Goal: Task Accomplishment & Management: Complete application form

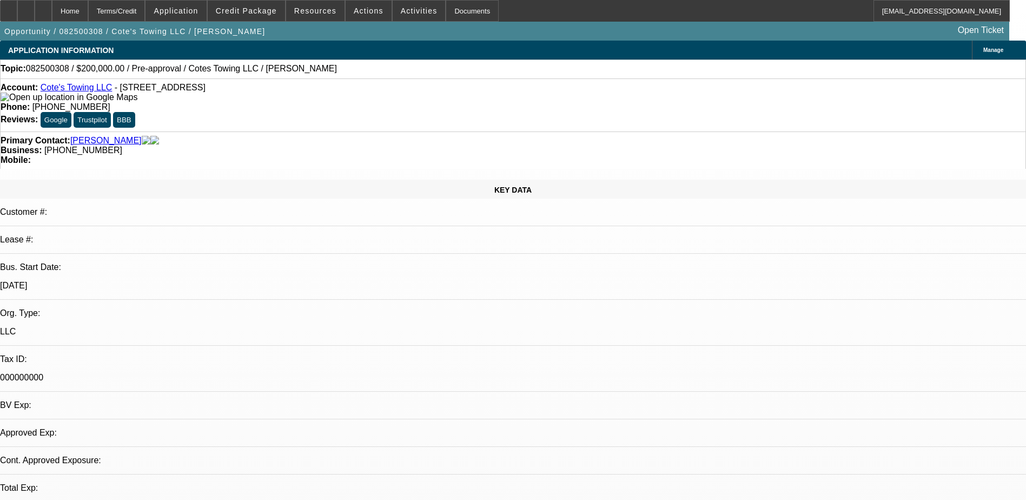
select select "0"
select select "0.1"
select select "1"
select select "3"
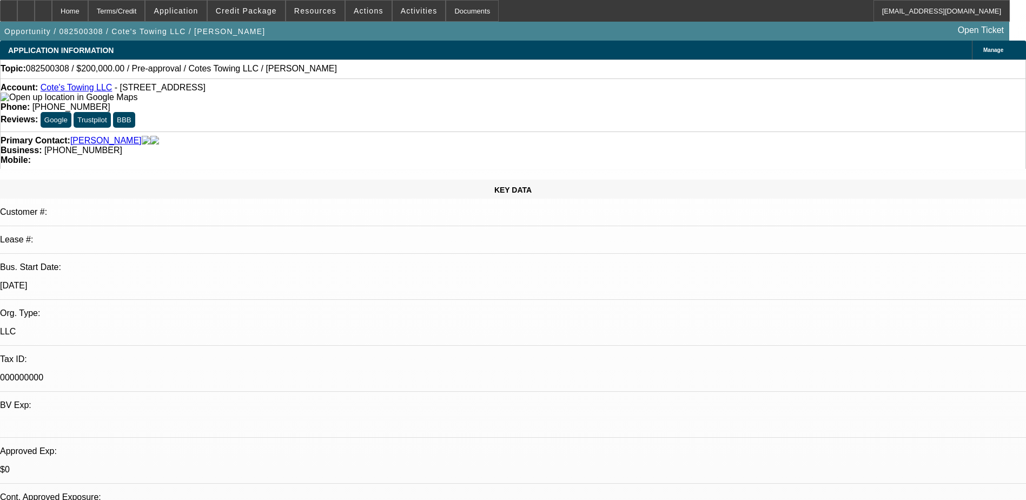
select select "4"
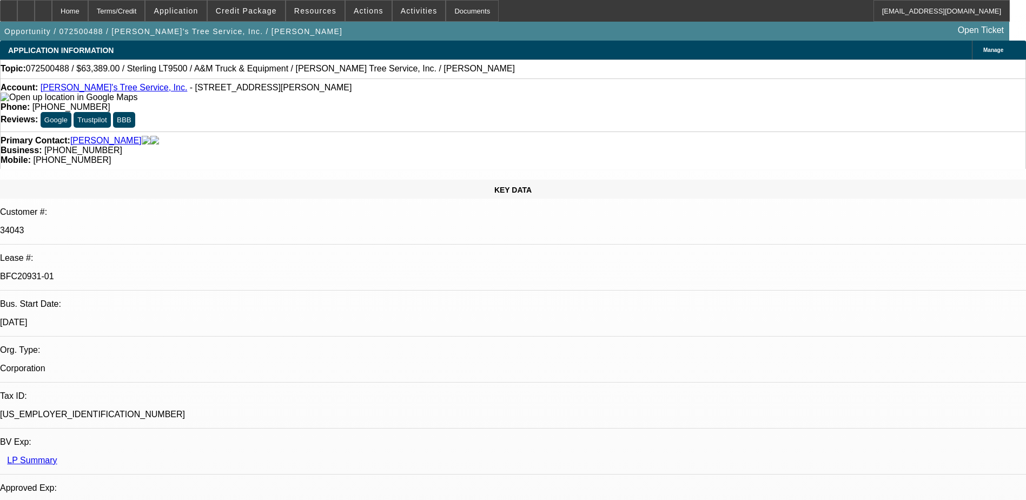
select select "0"
select select "2"
select select "0.1"
select select "0"
select select "2"
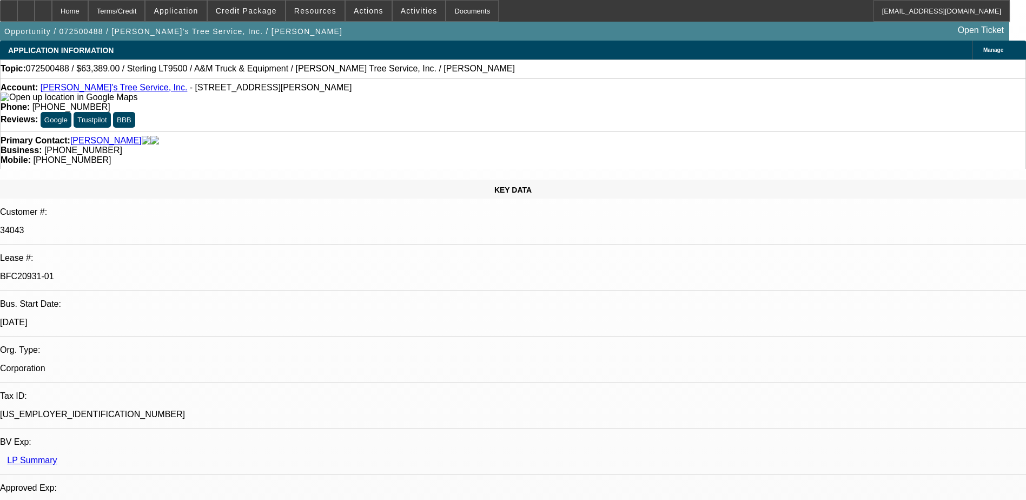
select select "0.1"
select select "0"
select select "2"
select select "0.1"
select select "0"
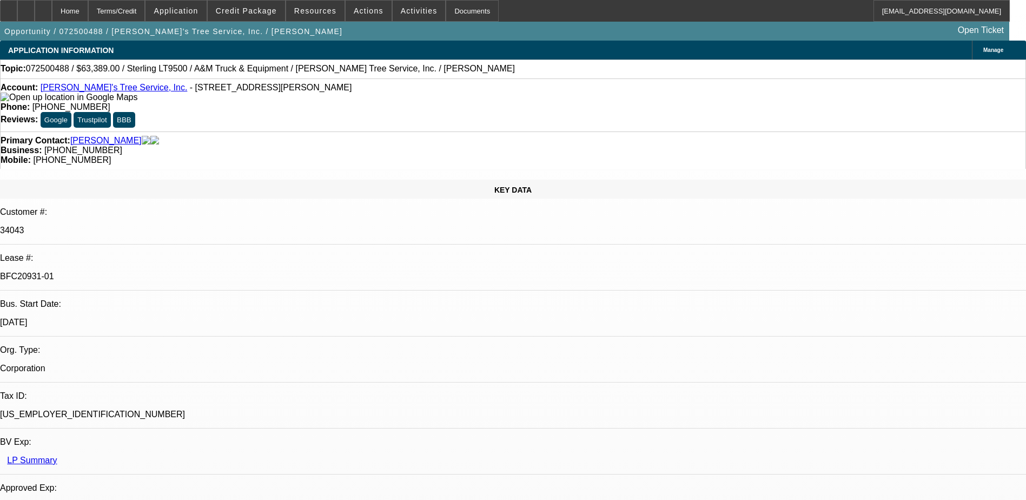
select select "2"
select select "0.1"
select select "1"
select select "2"
select select "4"
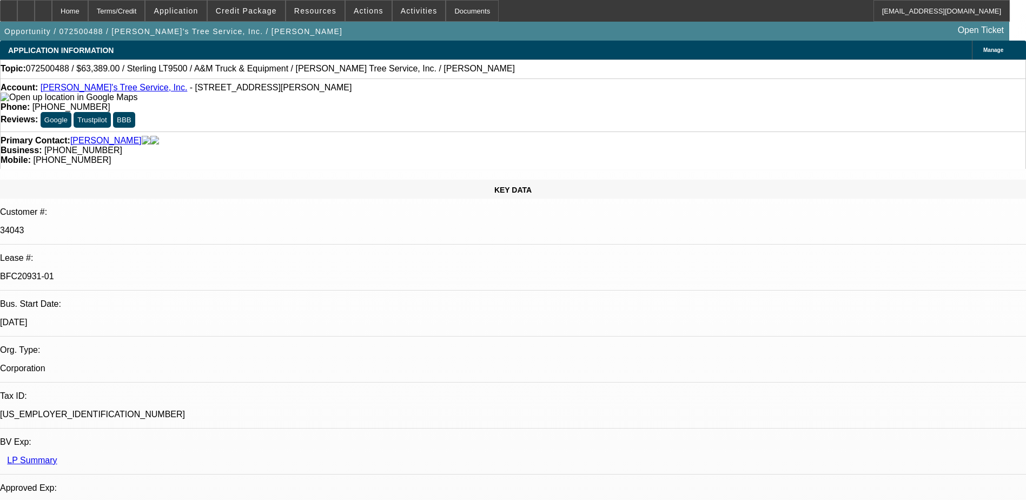
select select "1"
select select "2"
select select "4"
select select "1"
select select "2"
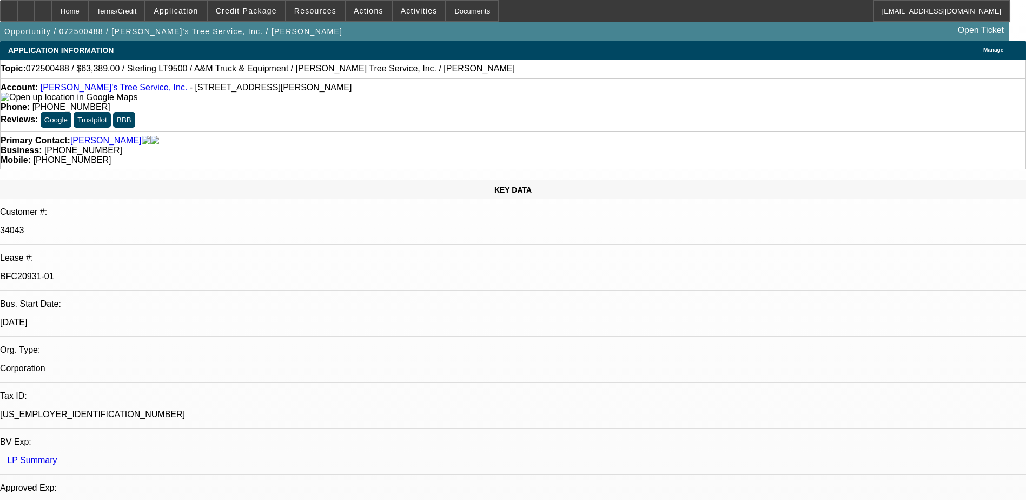
select select "4"
select select "1"
select select "2"
select select "4"
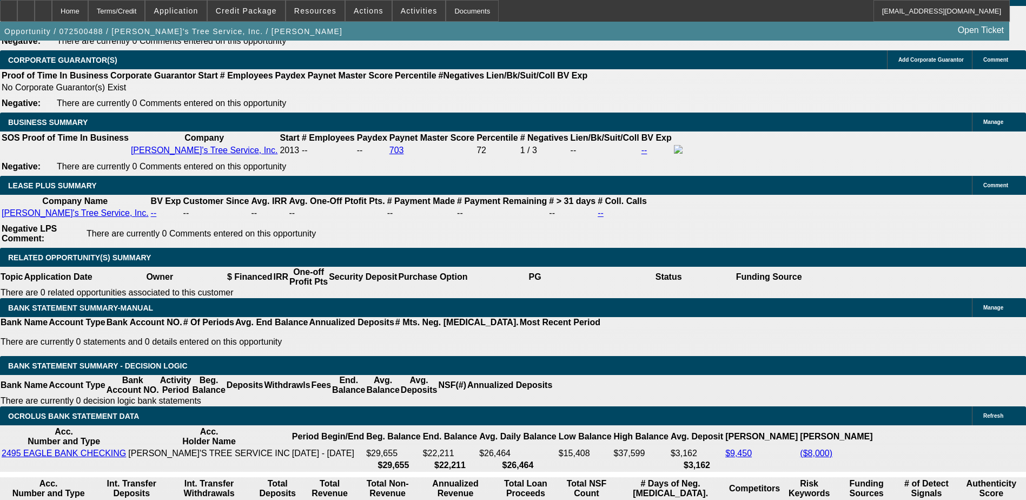
scroll to position [1838, 0]
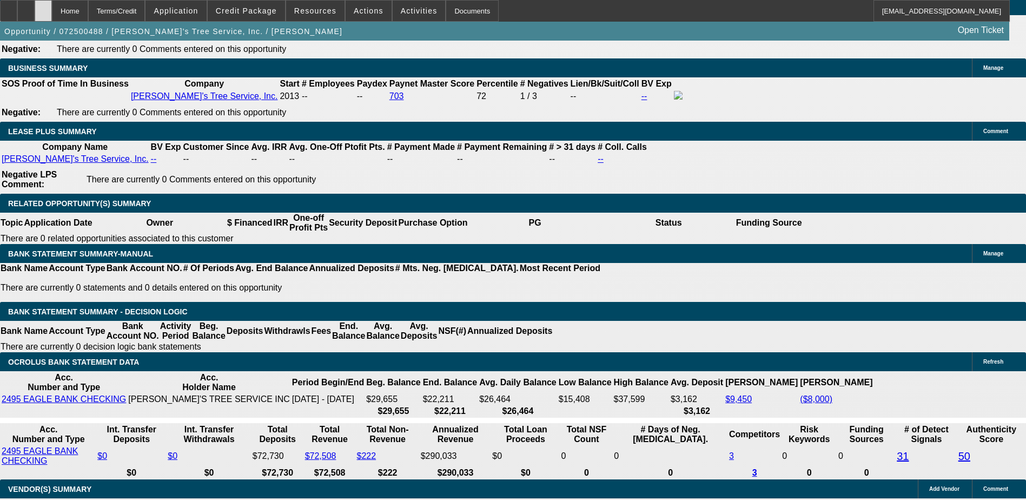
click at [52, 10] on div at bounding box center [43, 11] width 17 height 22
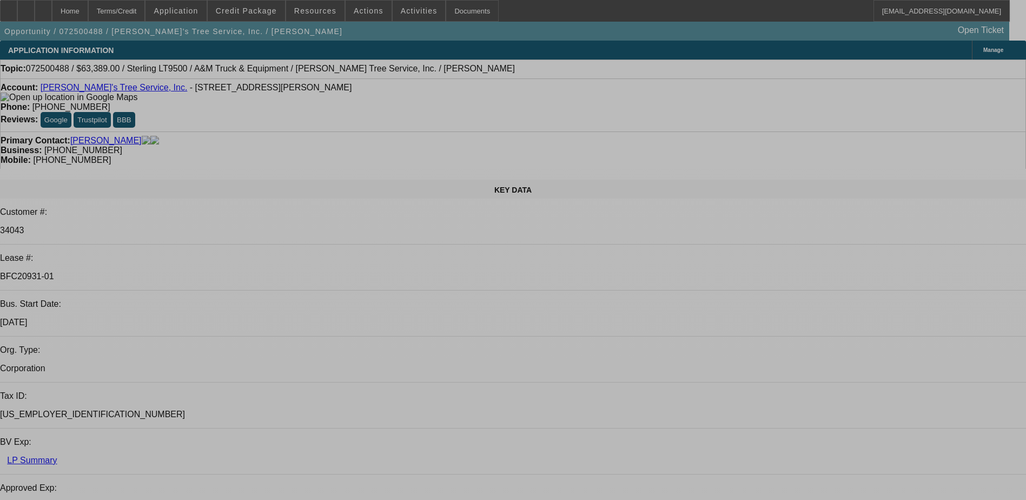
select select "0"
select select "2"
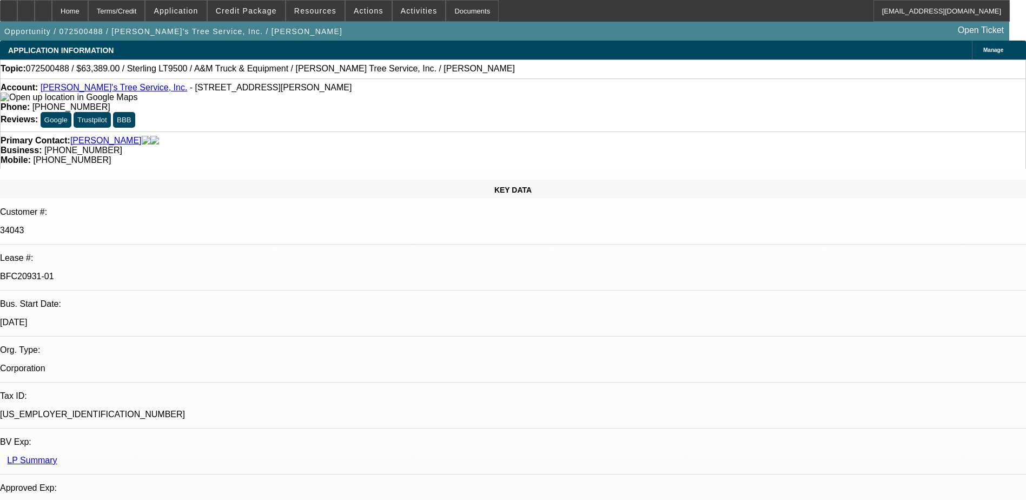
select select "0.1"
select select "0"
select select "2"
select select "0.1"
select select "0"
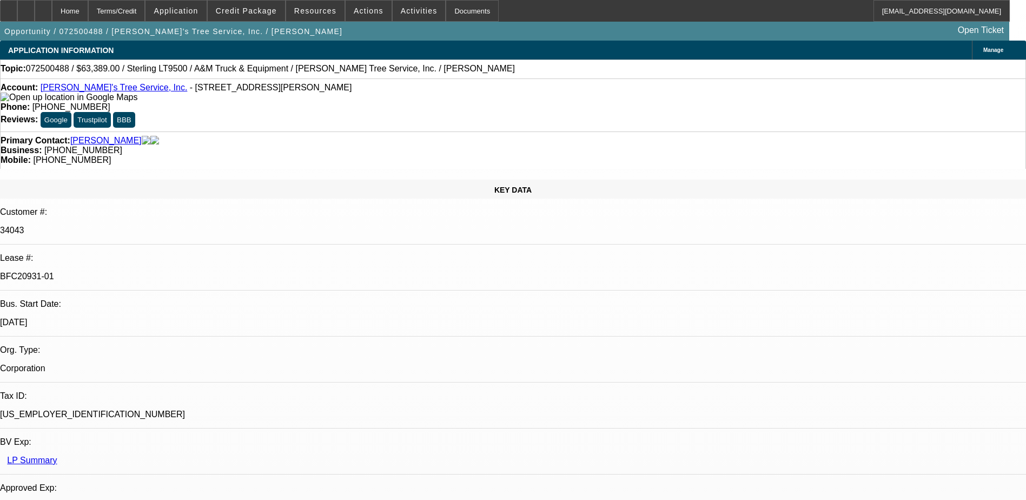
select select "2"
select select "0.1"
select select "0"
select select "2"
select select "0.1"
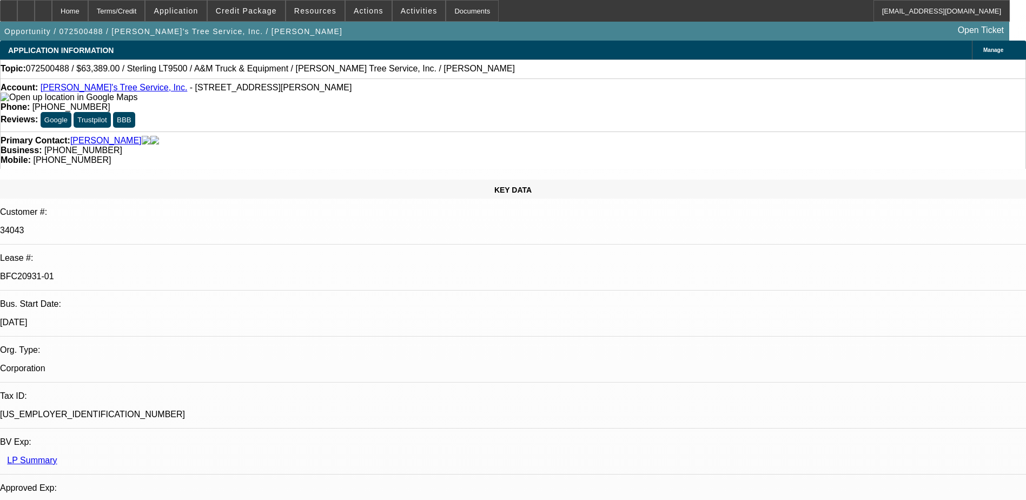
select select "1"
select select "2"
select select "4"
select select "1"
select select "2"
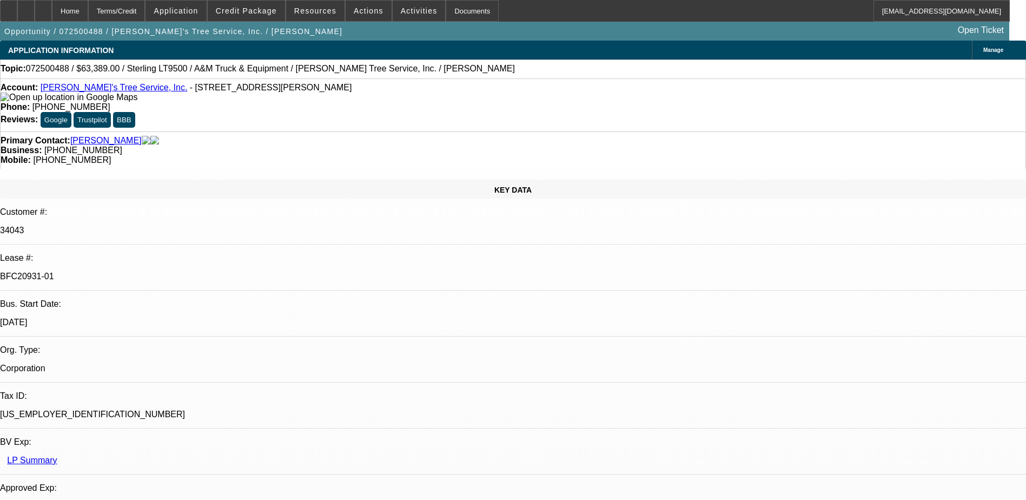
select select "4"
select select "1"
select select "2"
select select "4"
select select "1"
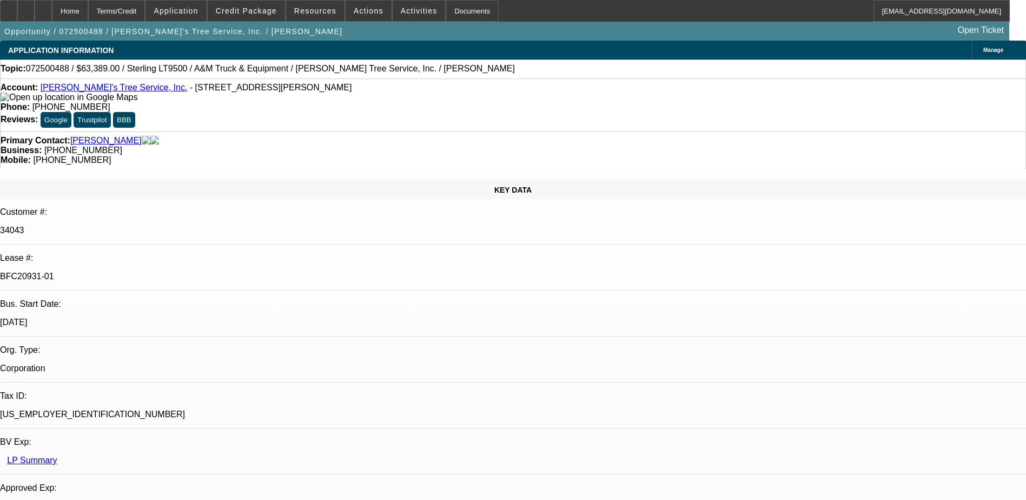
select select "2"
select select "4"
